Goal: Information Seeking & Learning: Learn about a topic

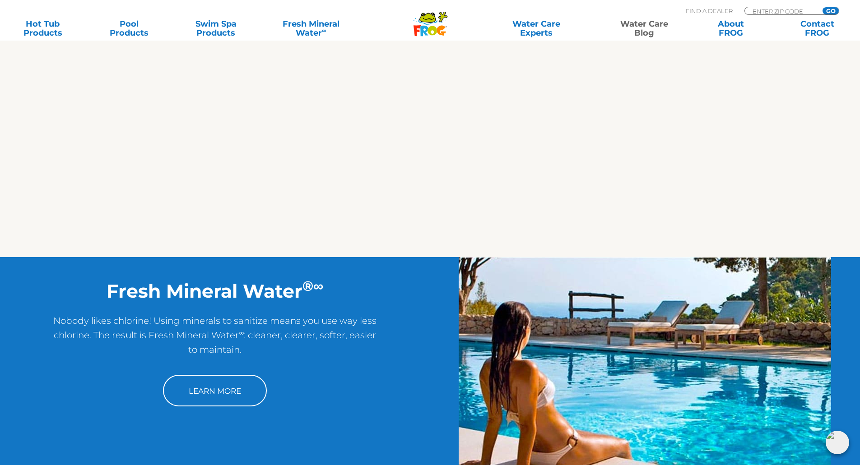
scroll to position [902, 0]
click at [657, 30] on link "Water Care Blog" at bounding box center [643, 28] width 67 height 18
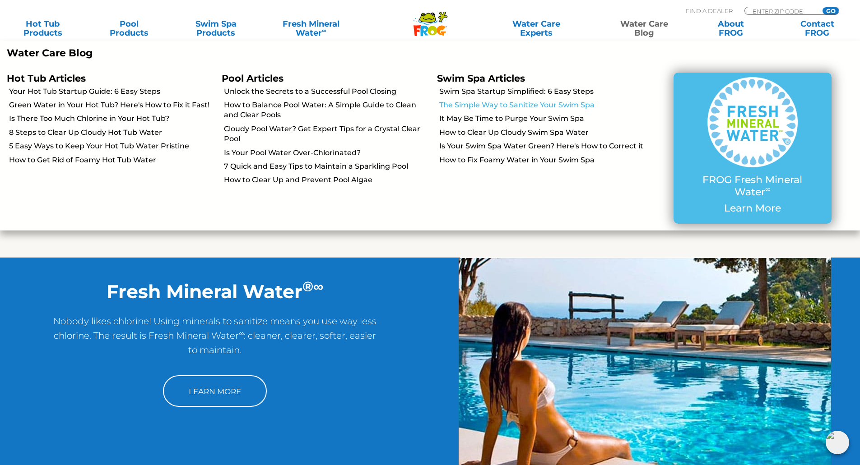
click at [528, 107] on link "The Simple Way to Sanitize Your Swim Spa" at bounding box center [542, 105] width 206 height 10
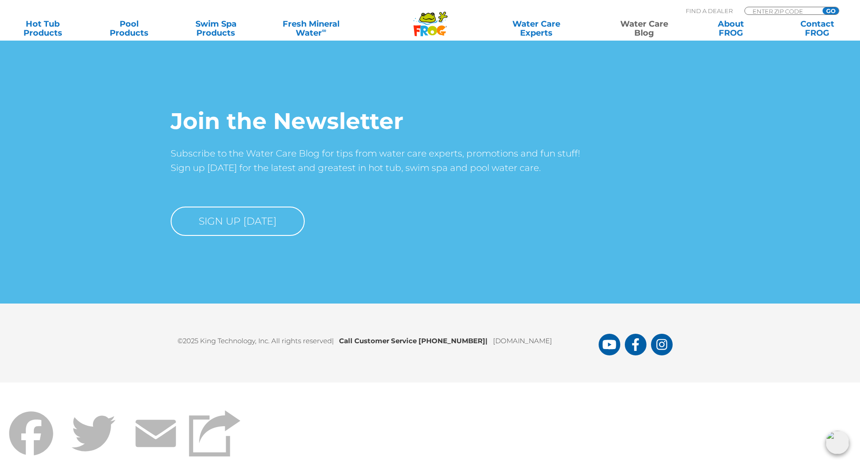
scroll to position [6144, 0]
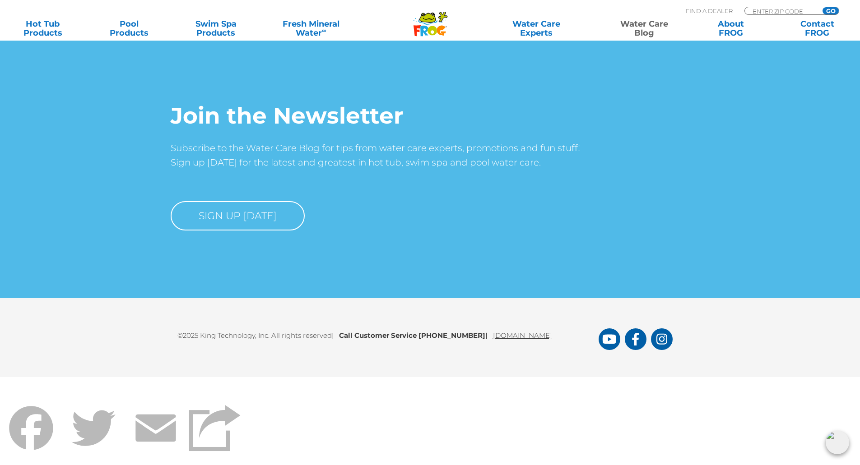
click at [493, 331] on link "[DOMAIN_NAME]" at bounding box center [522, 335] width 59 height 9
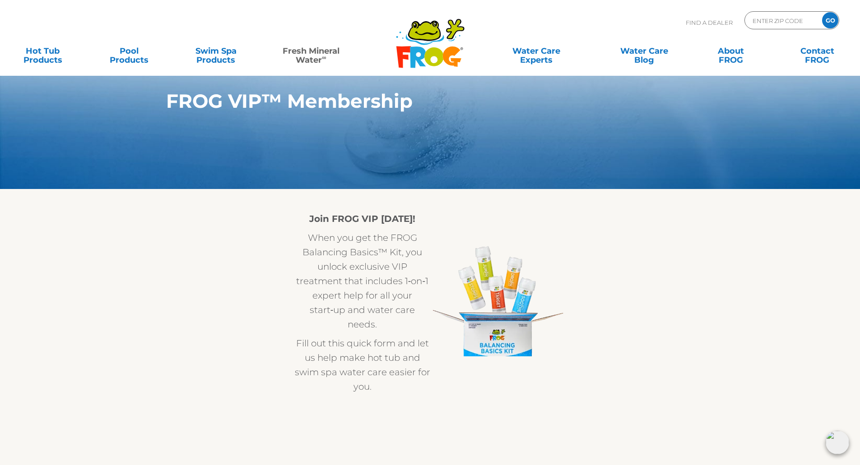
click at [303, 50] on link "Fresh Mineral Water ∞" at bounding box center [310, 51] width 84 height 18
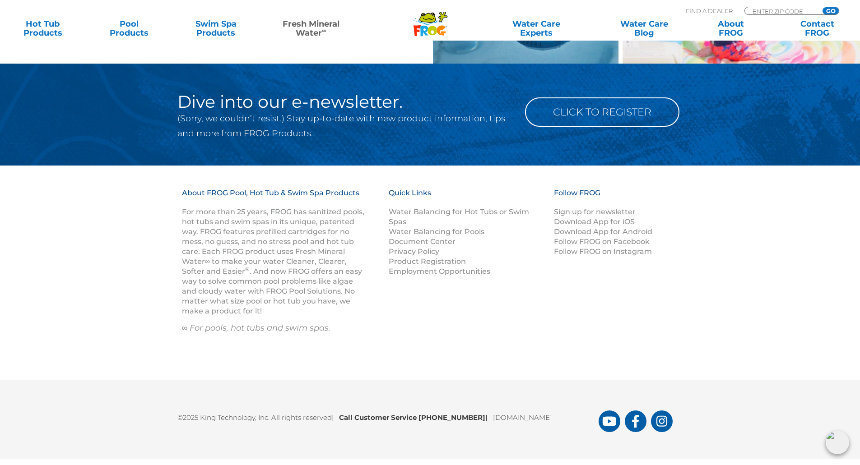
scroll to position [1287, 0]
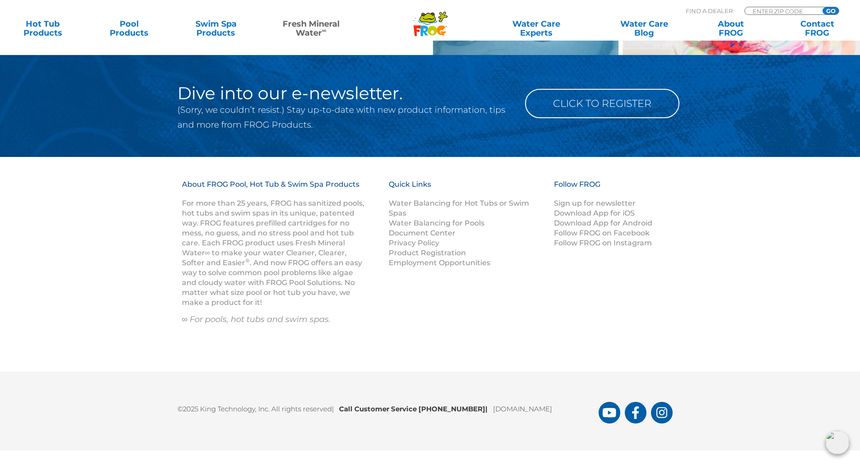
click at [268, 115] on p "(Sorry, we couldn’t resist.) Stay up-to-date with new product information, tips…" at bounding box center [344, 117] width 334 height 30
click at [272, 99] on h2 "Dive into our e-newsletter." at bounding box center [344, 93] width 334 height 18
click at [208, 35] on link "Swim Spa Products" at bounding box center [215, 28] width 67 height 18
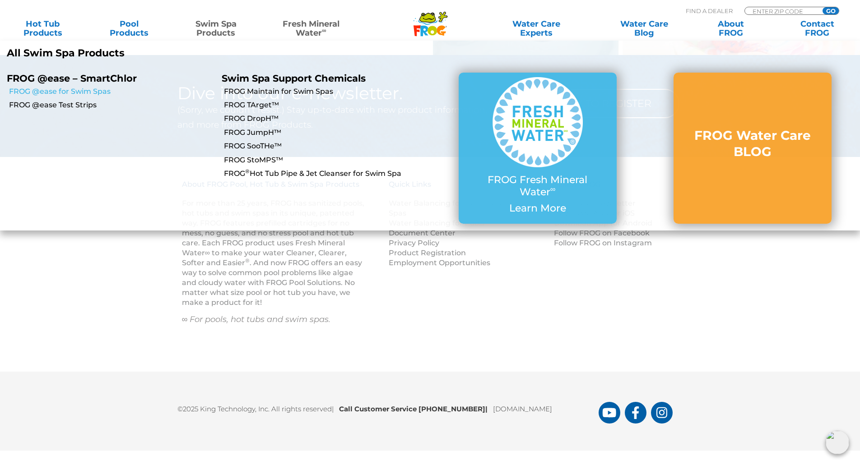
click at [71, 89] on link "FROG @ease for Swim Spas" at bounding box center [112, 92] width 206 height 10
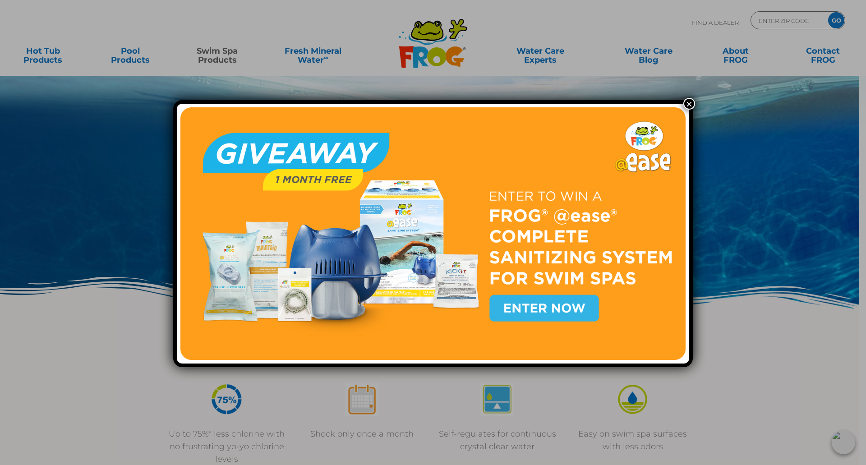
click at [691, 102] on button "×" at bounding box center [690, 104] width 12 height 12
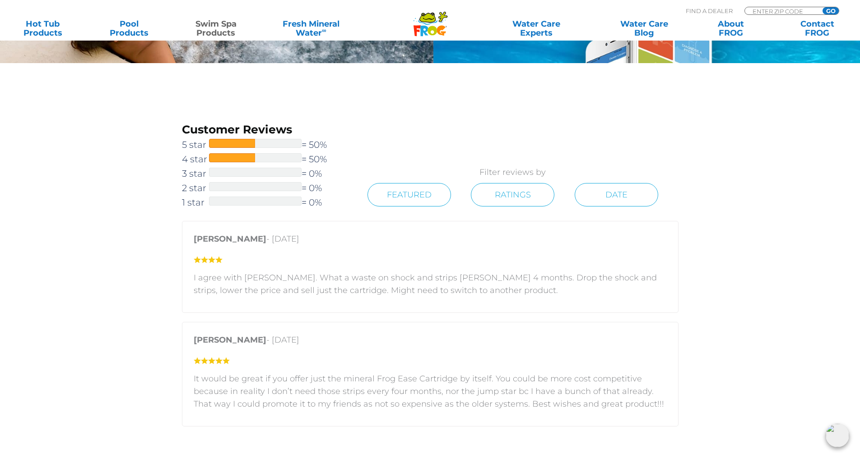
scroll to position [1578, 0]
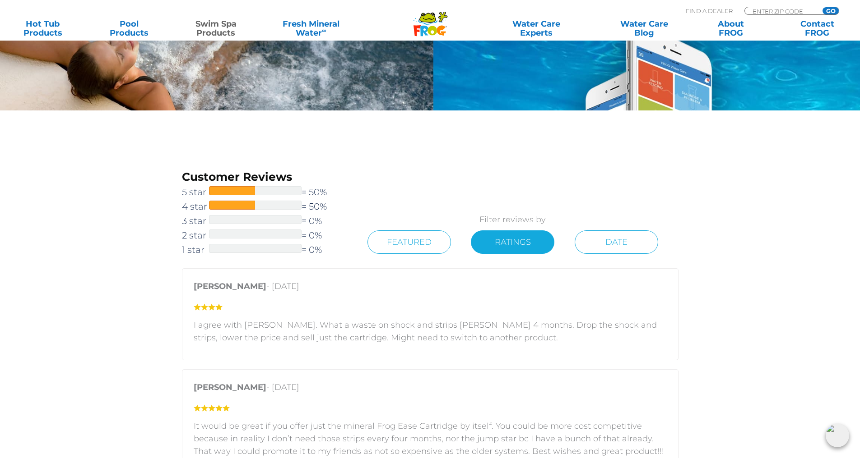
click at [532, 240] on link "Ratings" at bounding box center [512, 242] width 83 height 23
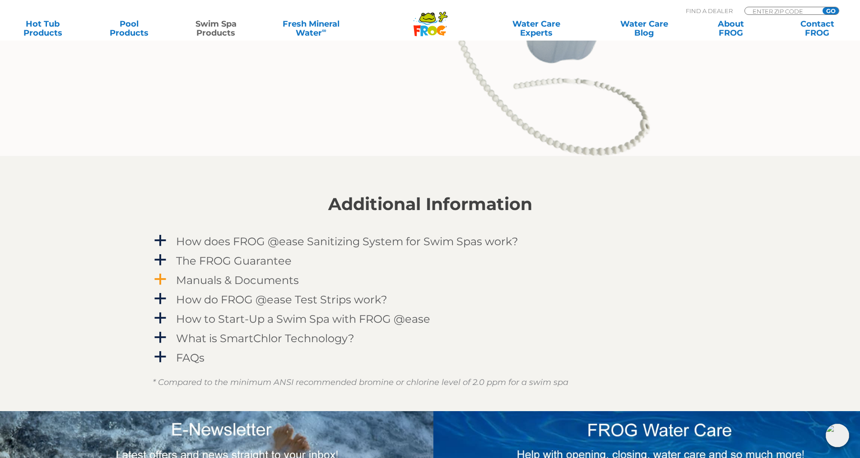
scroll to position [1082, 0]
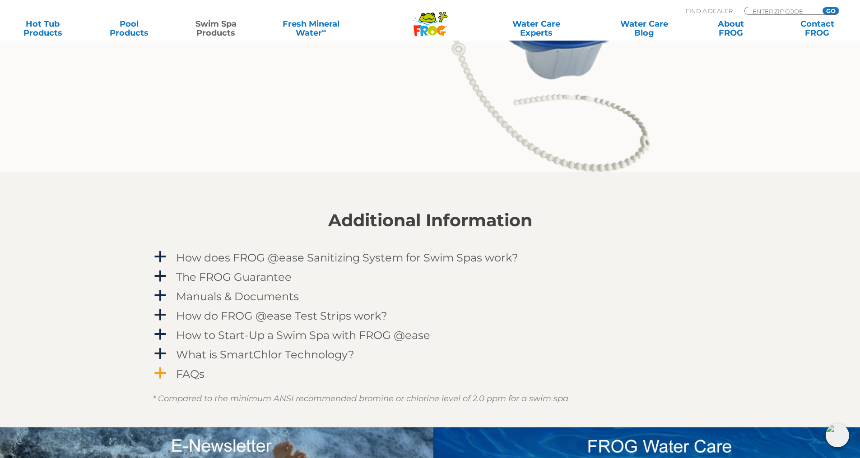
click at [176, 370] on h4 "FAQs" at bounding box center [190, 374] width 28 height 12
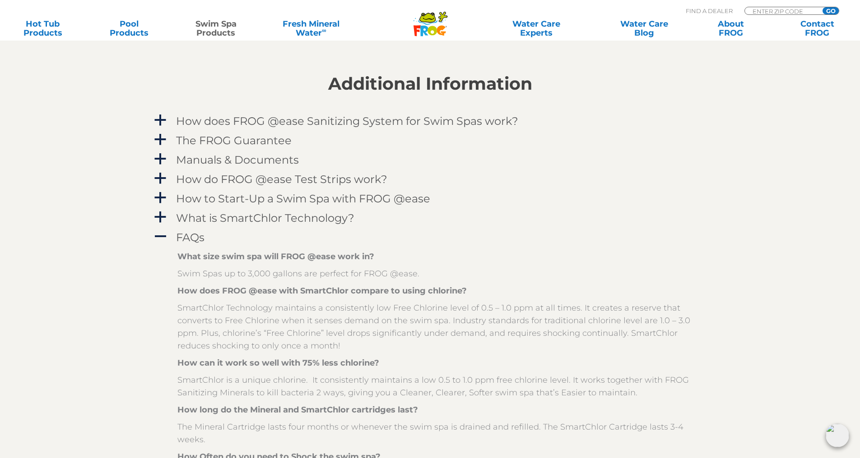
scroll to position [1217, 0]
click at [181, 168] on div "Manuals & Documents" at bounding box center [410, 161] width 472 height 17
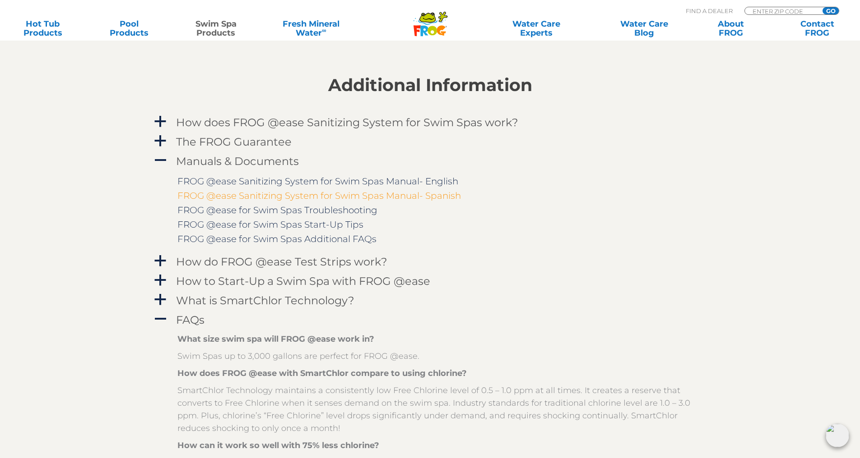
click at [303, 199] on link "FROG @ease Sanitizing System for Swim Spas Manual- Spanish" at bounding box center [318, 195] width 283 height 11
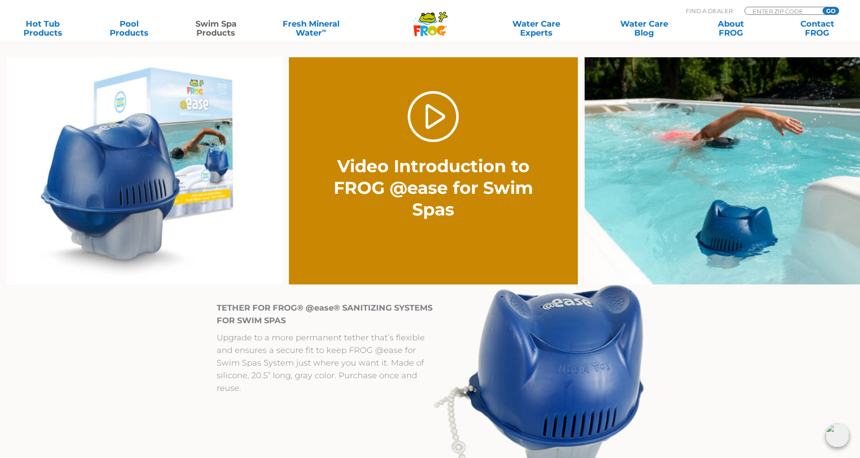
scroll to position [675, 0]
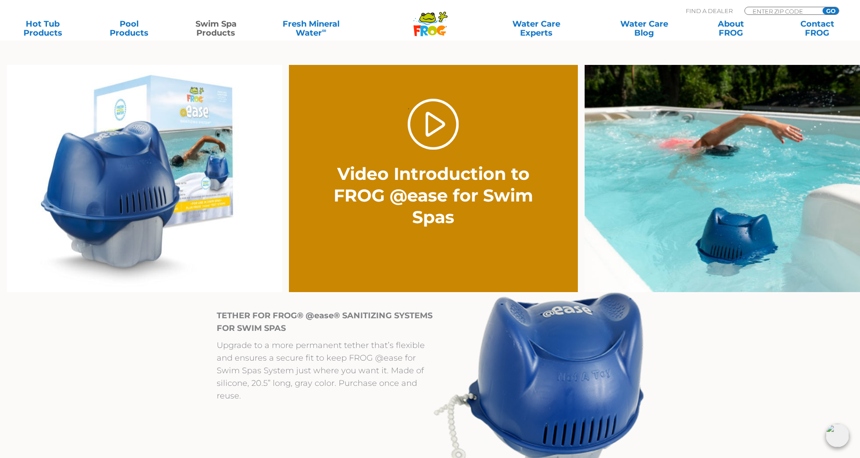
click at [438, 24] on icon ".st130{clip-path:url(#SVGID_2_);fill-rule:evenodd;clip-rule:evenodd;fill:#C3CC0…" at bounding box center [430, 23] width 35 height 25
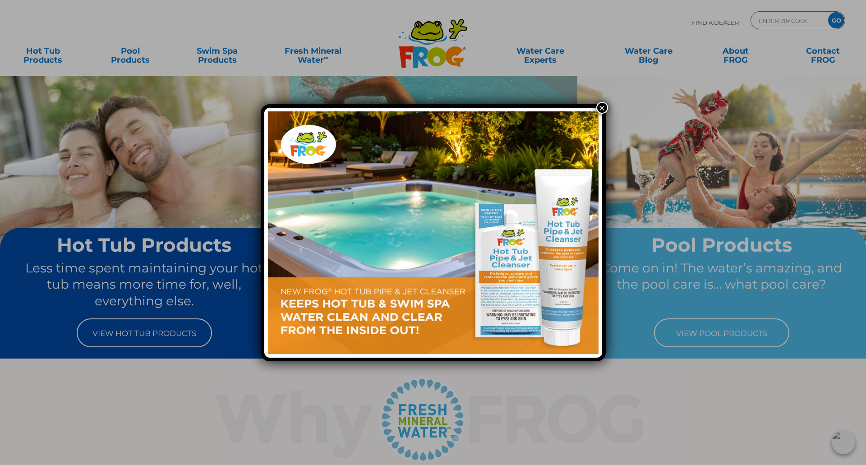
click at [604, 106] on button "×" at bounding box center [603, 108] width 12 height 12
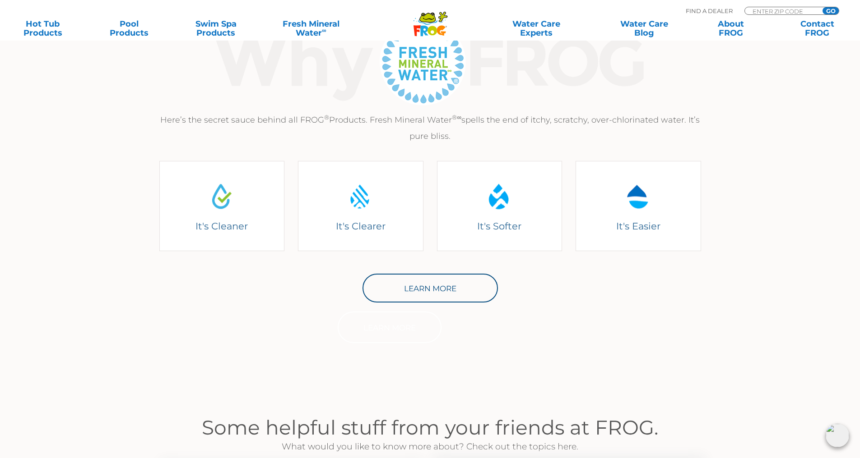
scroll to position [361, 0]
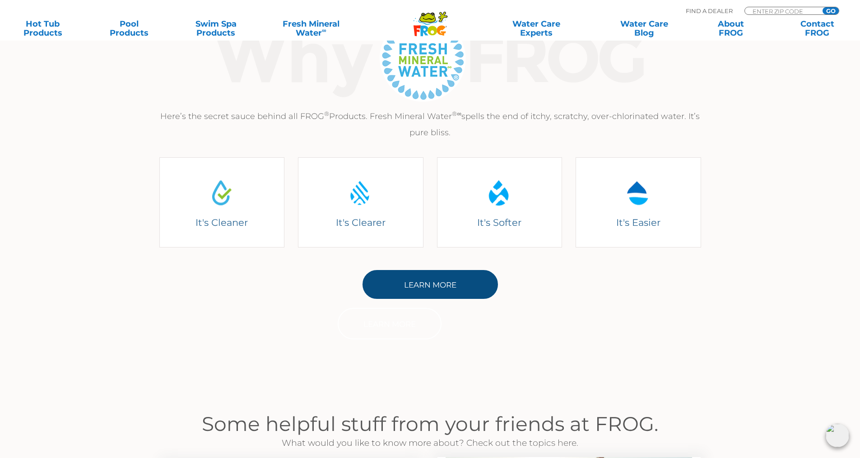
click at [411, 287] on link "Learn More" at bounding box center [429, 284] width 135 height 29
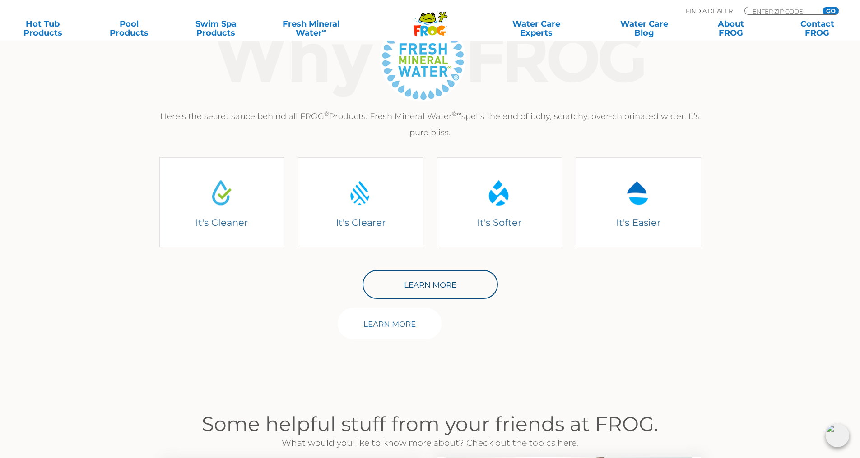
click at [402, 322] on link "Learn More" at bounding box center [390, 324] width 104 height 32
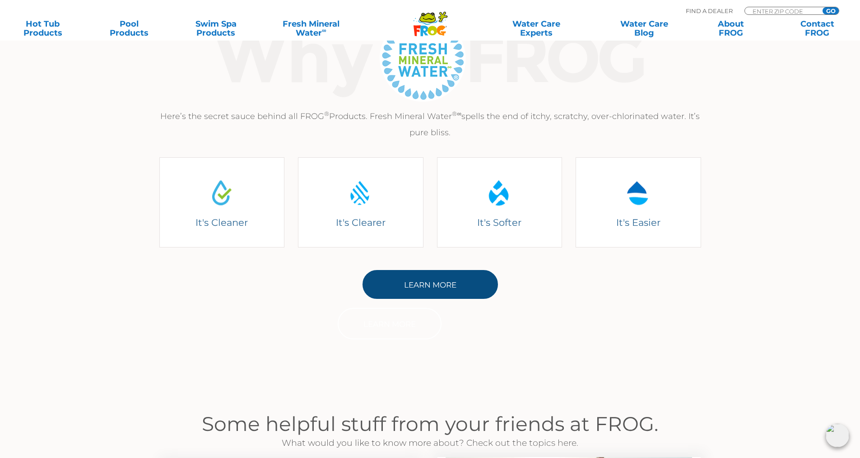
click at [419, 286] on link "Learn More" at bounding box center [429, 284] width 135 height 29
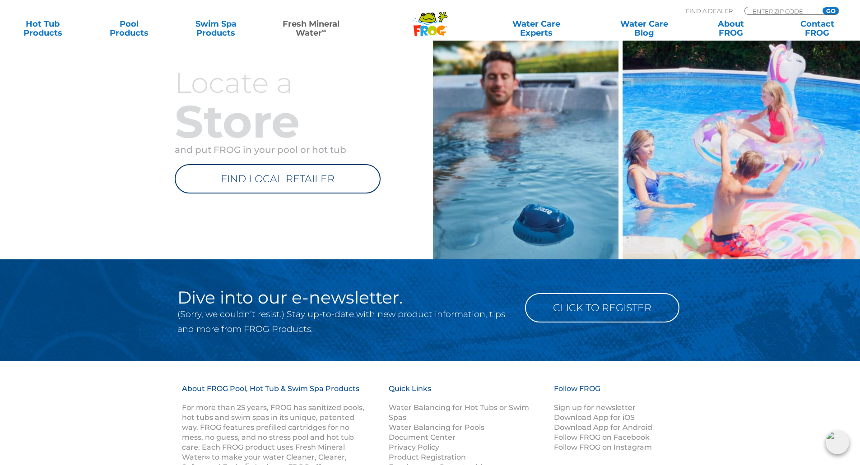
scroll to position [1173, 0]
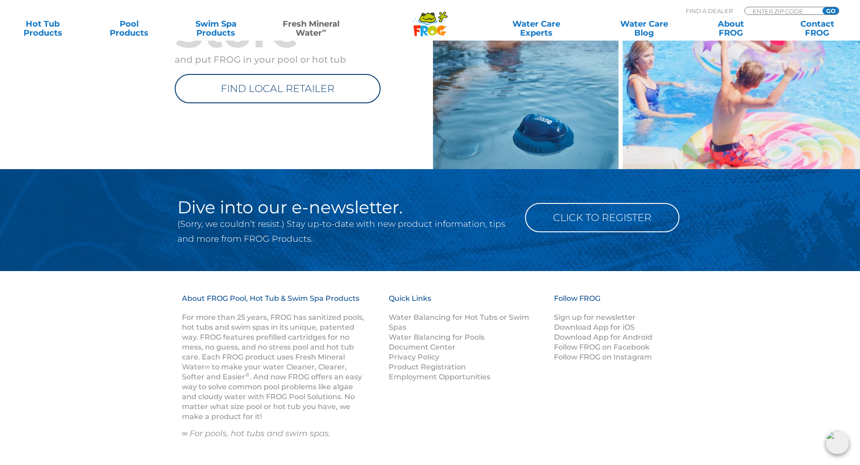
click at [310, 96] on link "FIND LOCAL RETAILER" at bounding box center [278, 88] width 206 height 29
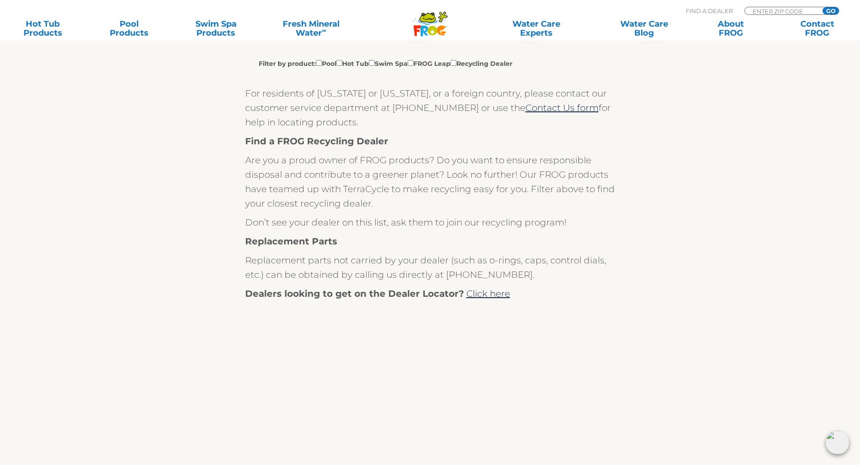
scroll to position [271, 0]
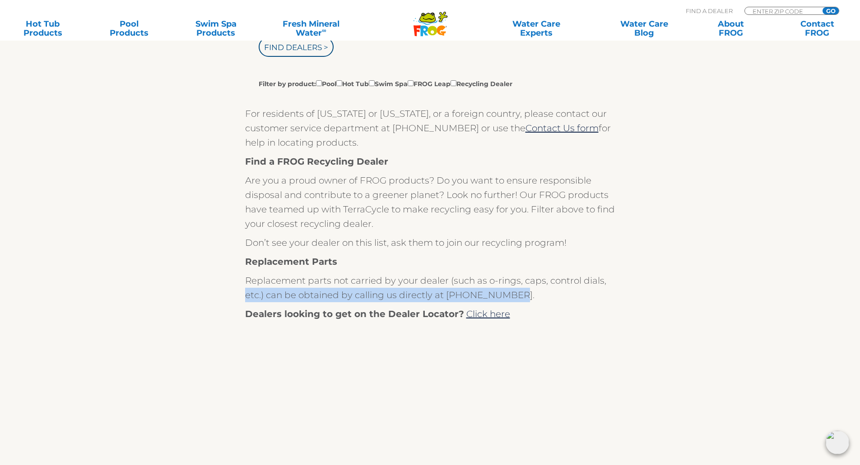
drag, startPoint x: 798, startPoint y: 289, endPoint x: 786, endPoint y: 170, distance: 119.8
click at [799, 282] on section "Find your local FROG ® dealer Please enter your zip code to find the FROG deale…" at bounding box center [430, 244] width 860 height 637
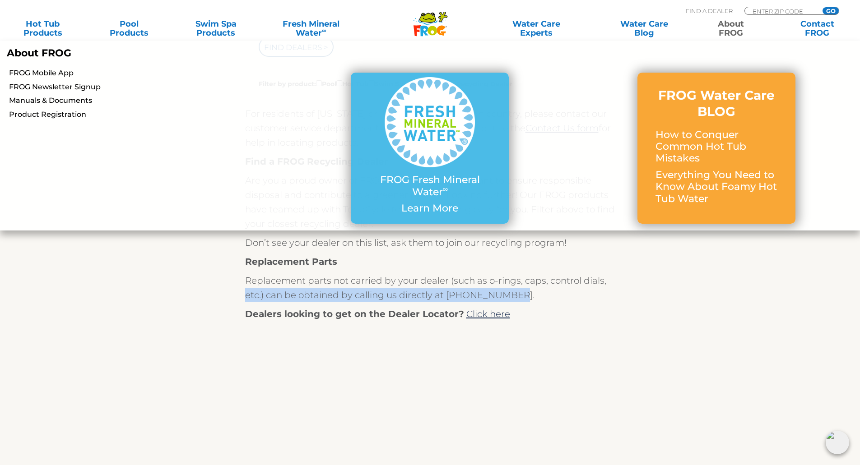
click at [739, 21] on link "About FROG" at bounding box center [730, 28] width 67 height 18
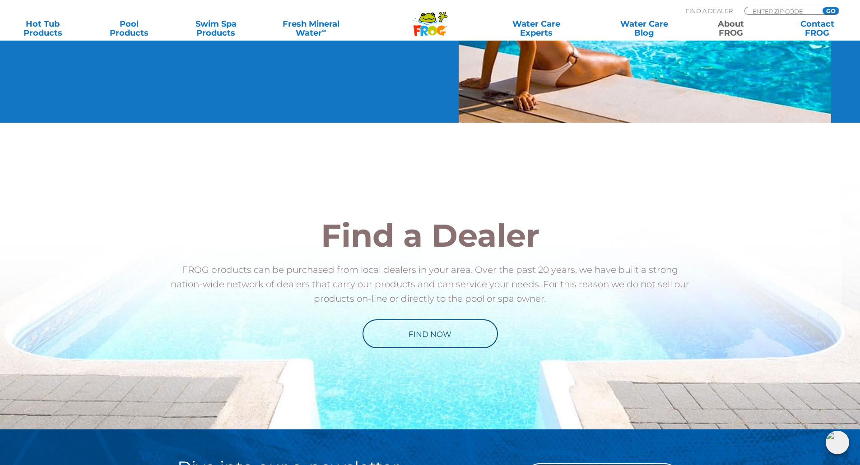
scroll to position [1180, 0]
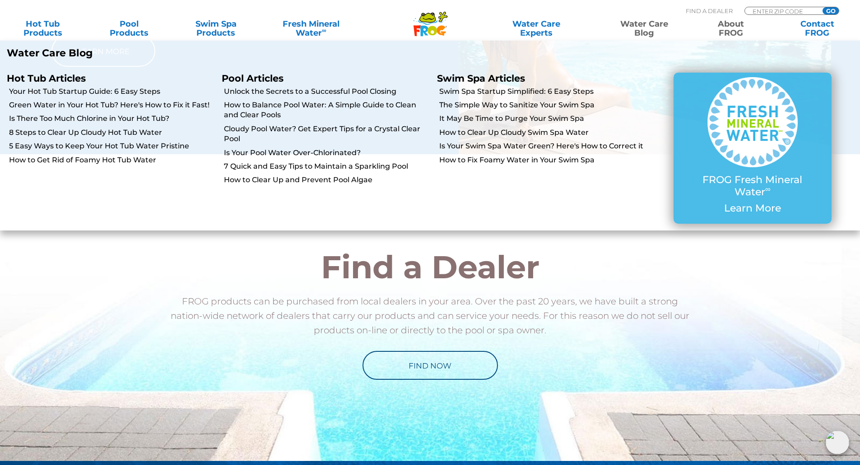
click at [648, 31] on link "Water Care Blog" at bounding box center [643, 28] width 67 height 18
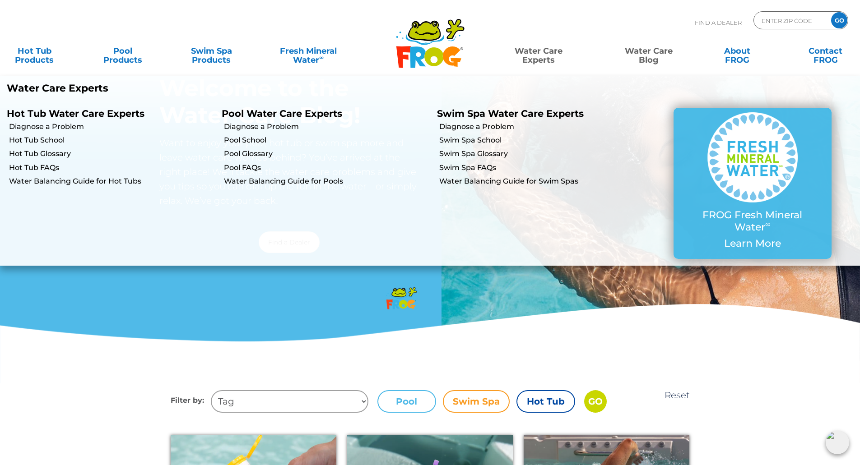
click at [538, 54] on link "Water Care Experts" at bounding box center [539, 51] width 112 height 18
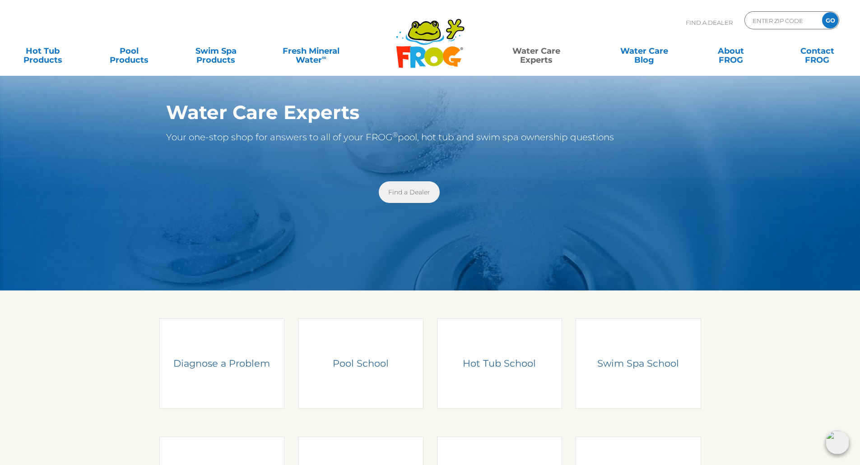
click at [407, 192] on link "Find a Dealer" at bounding box center [409, 192] width 61 height 22
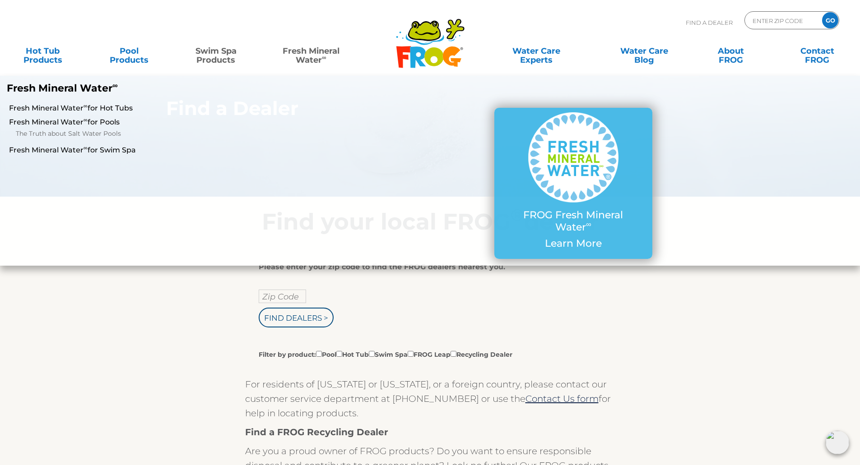
click at [227, 54] on link "Swim Spa Products" at bounding box center [215, 51] width 67 height 18
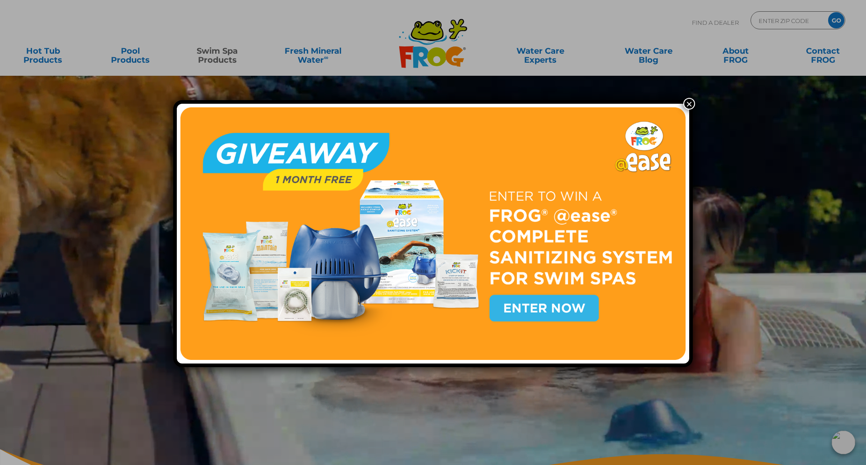
click at [686, 101] on button "×" at bounding box center [690, 104] width 12 height 12
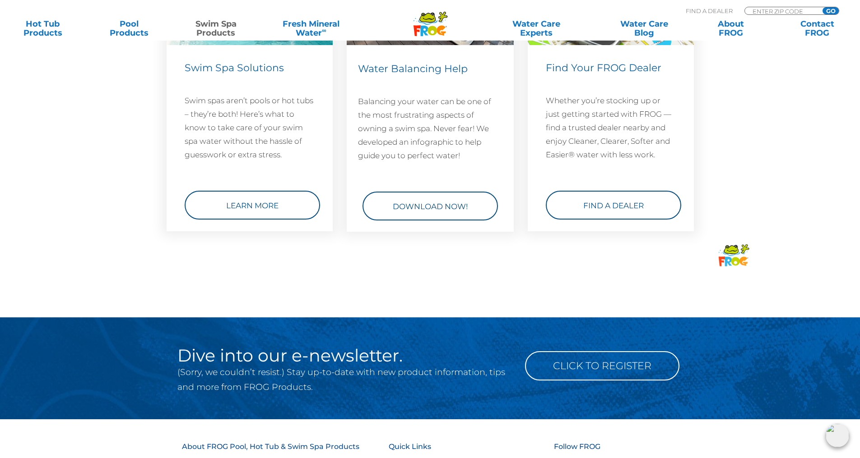
scroll to position [1354, 0]
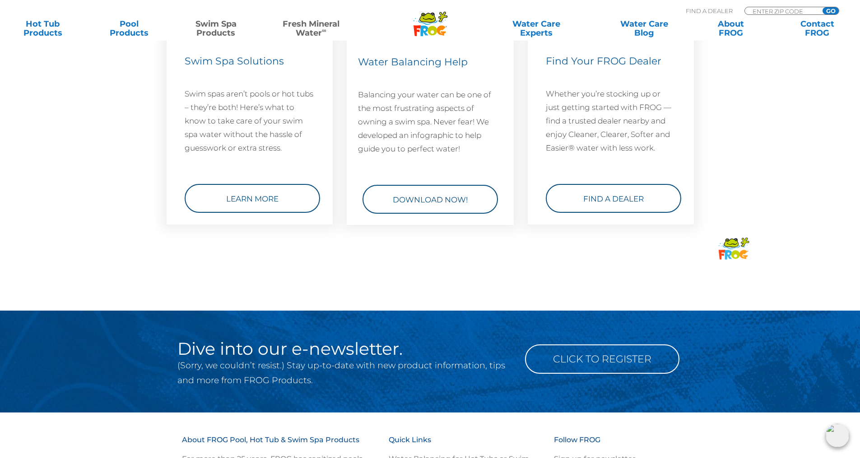
click at [323, 29] on sup "∞" at bounding box center [324, 30] width 5 height 7
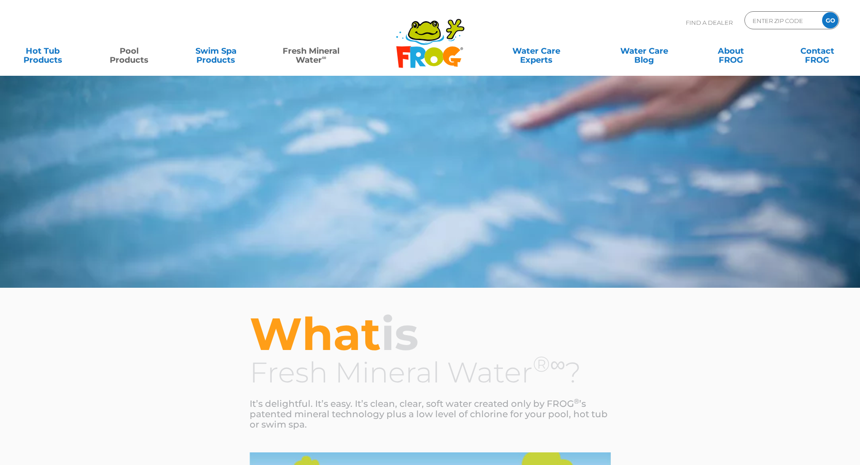
click at [129, 57] on link "Pool Products" at bounding box center [129, 51] width 67 height 18
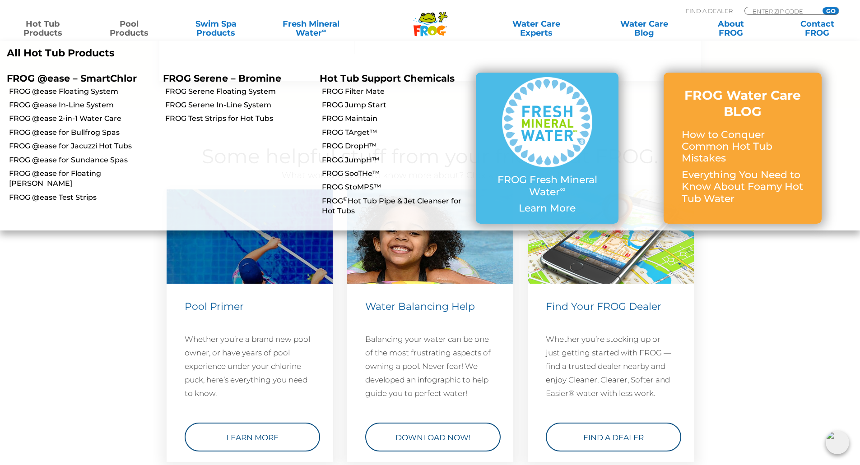
scroll to position [3122, 0]
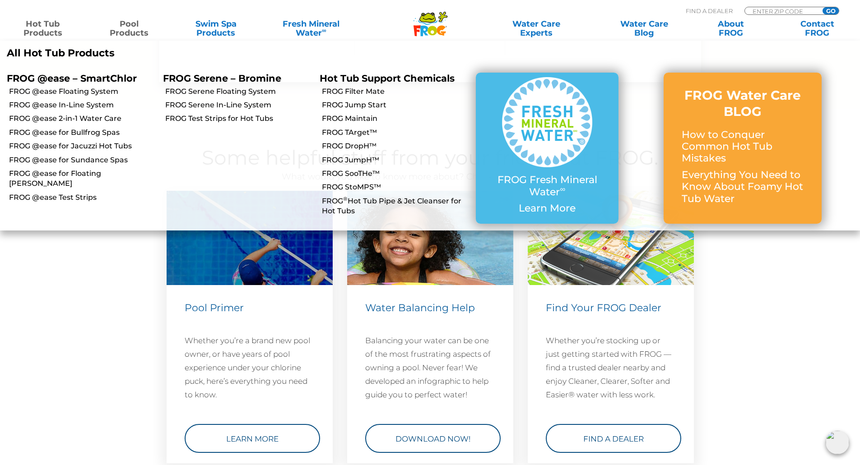
click at [51, 20] on link "Hot Tub Products" at bounding box center [42, 28] width 67 height 18
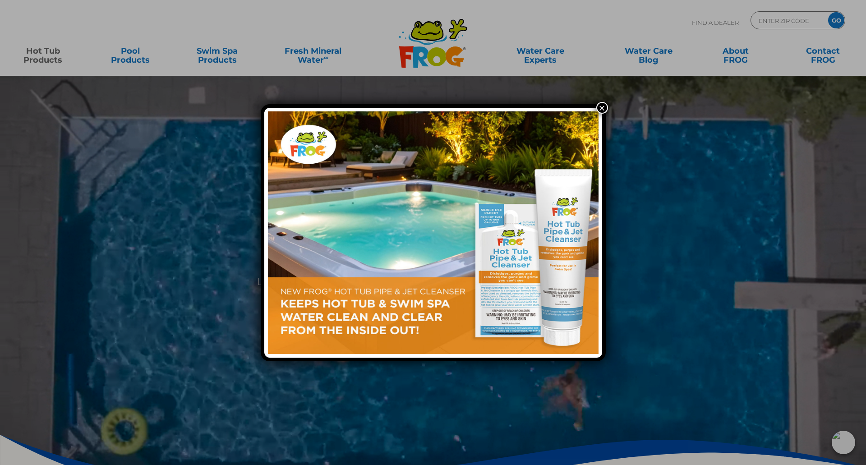
click at [602, 104] on button "×" at bounding box center [603, 108] width 12 height 12
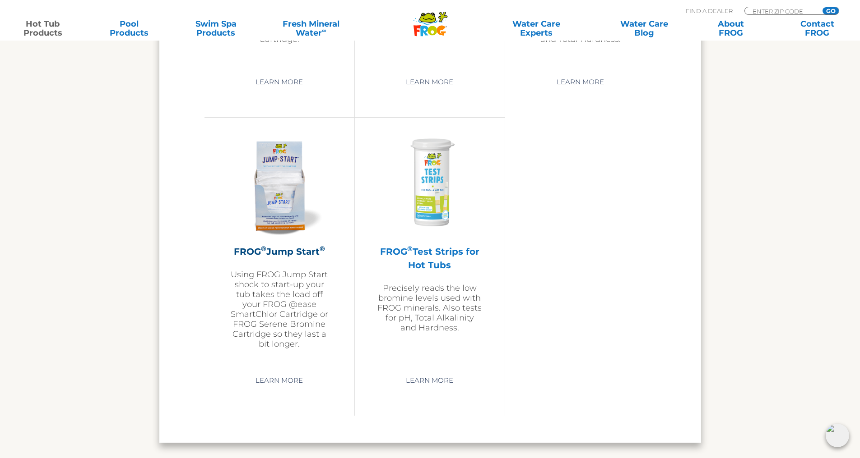
scroll to position [2121, 0]
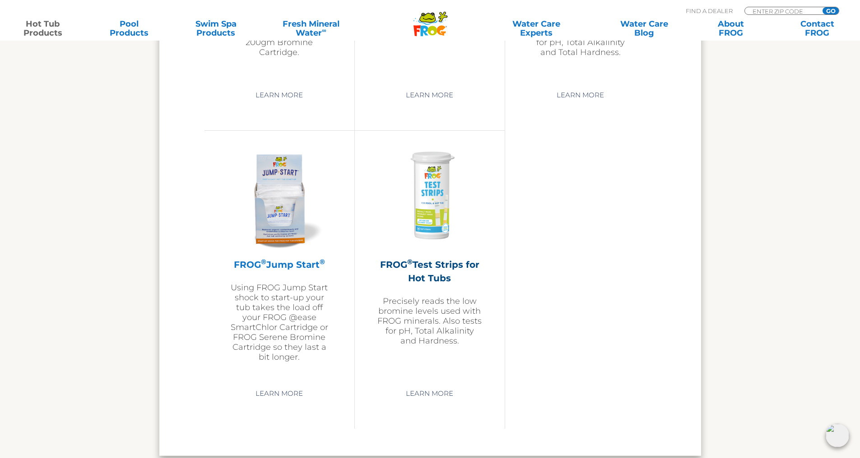
click at [296, 265] on h2 "FROG ® Jump Start ®" at bounding box center [279, 265] width 105 height 14
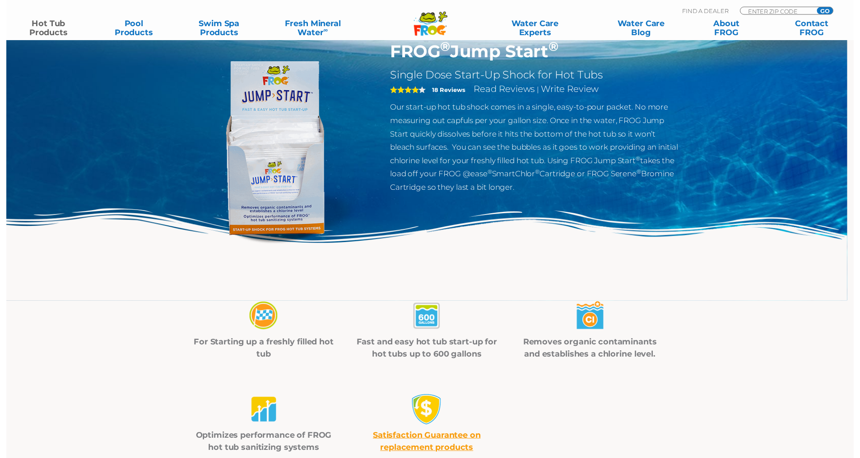
scroll to position [90, 0]
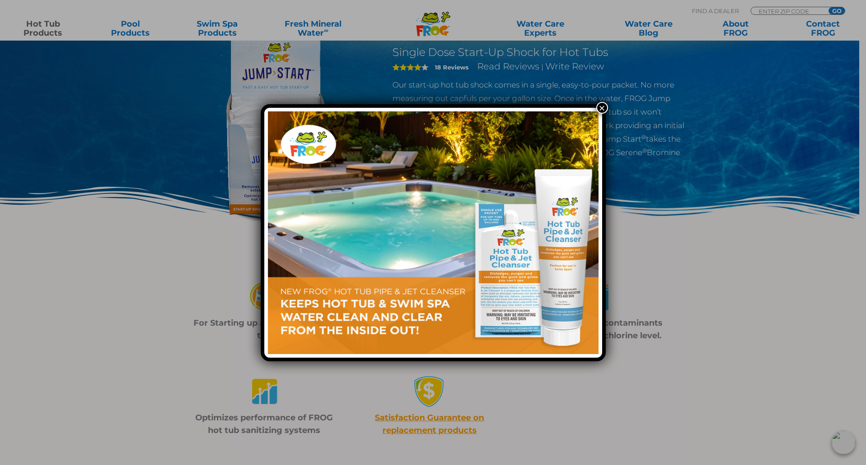
click at [604, 109] on button "×" at bounding box center [603, 108] width 12 height 12
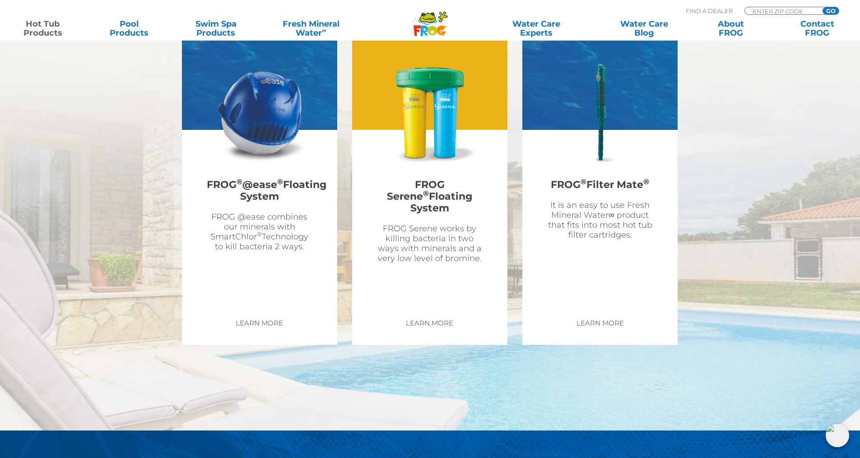
scroll to position [2572, 0]
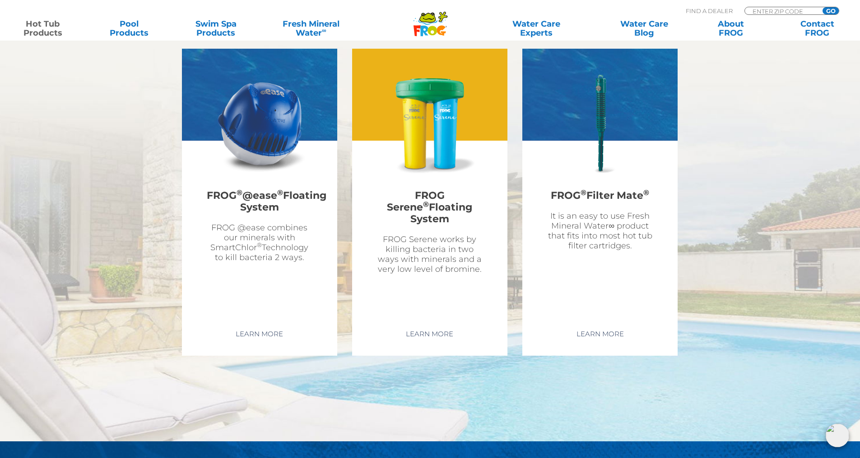
click at [462, 204] on h2 "FROG Serene ® Floating System" at bounding box center [430, 207] width 106 height 45
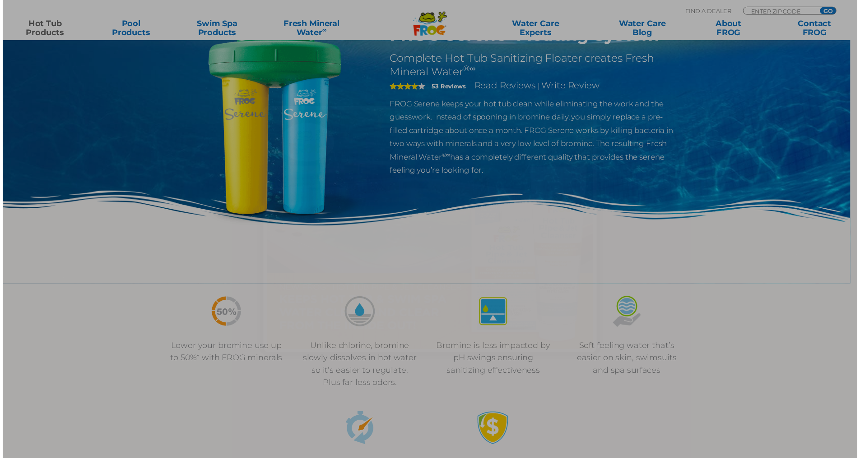
scroll to position [90, 0]
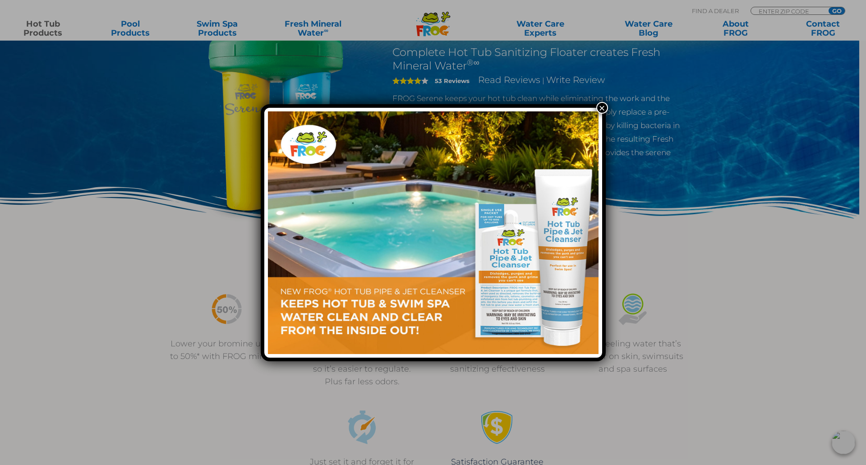
click at [605, 108] on button "×" at bounding box center [603, 108] width 12 height 12
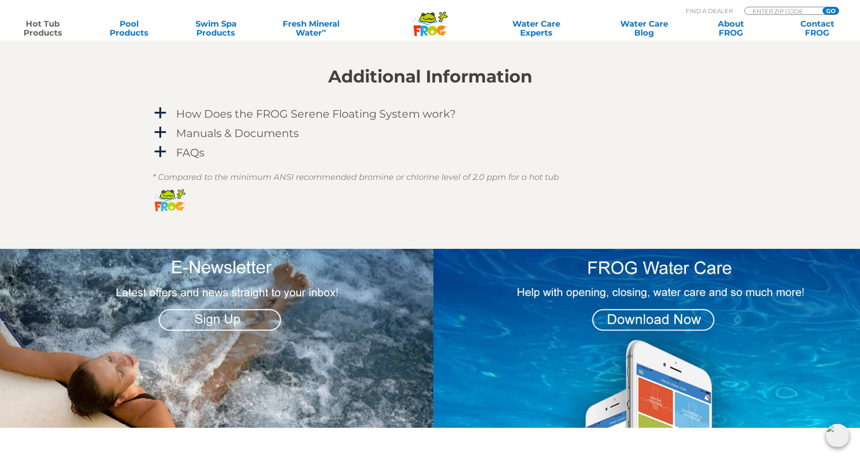
scroll to position [857, 0]
